Goal: Information Seeking & Learning: Learn about a topic

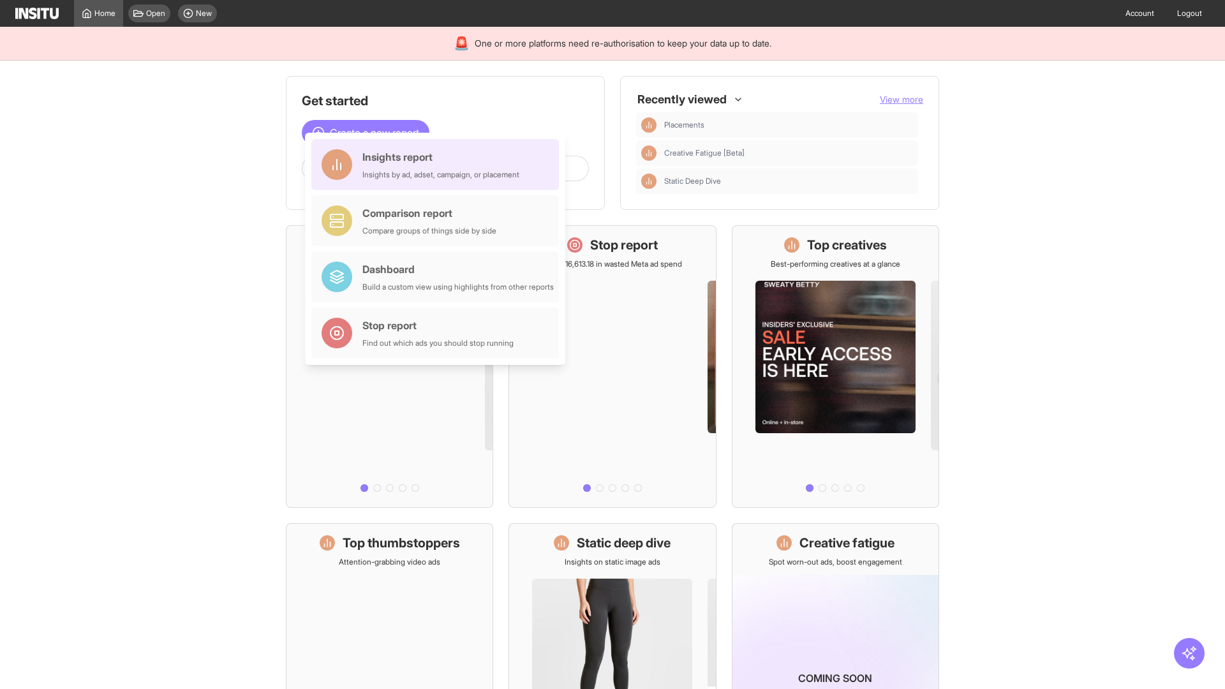
click at [438, 165] on div "Insights report Insights by ad, adset, campaign, or placement" at bounding box center [440, 164] width 157 height 31
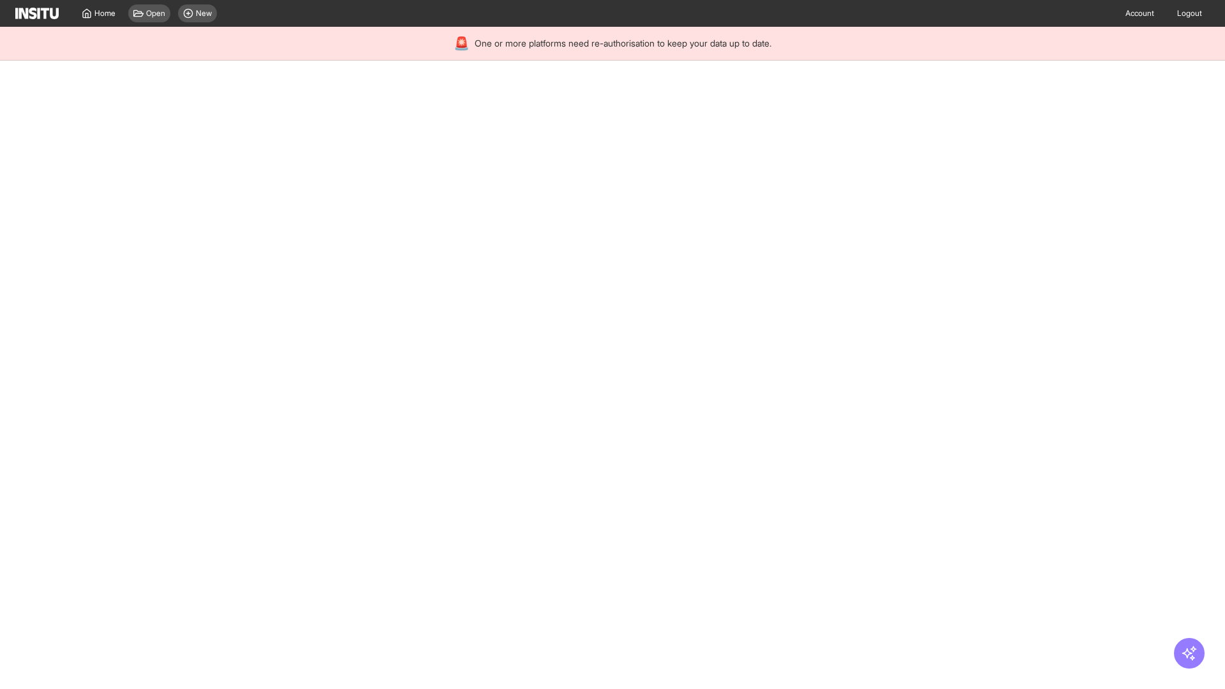
select select "**"
